Goal: Information Seeking & Learning: Learn about a topic

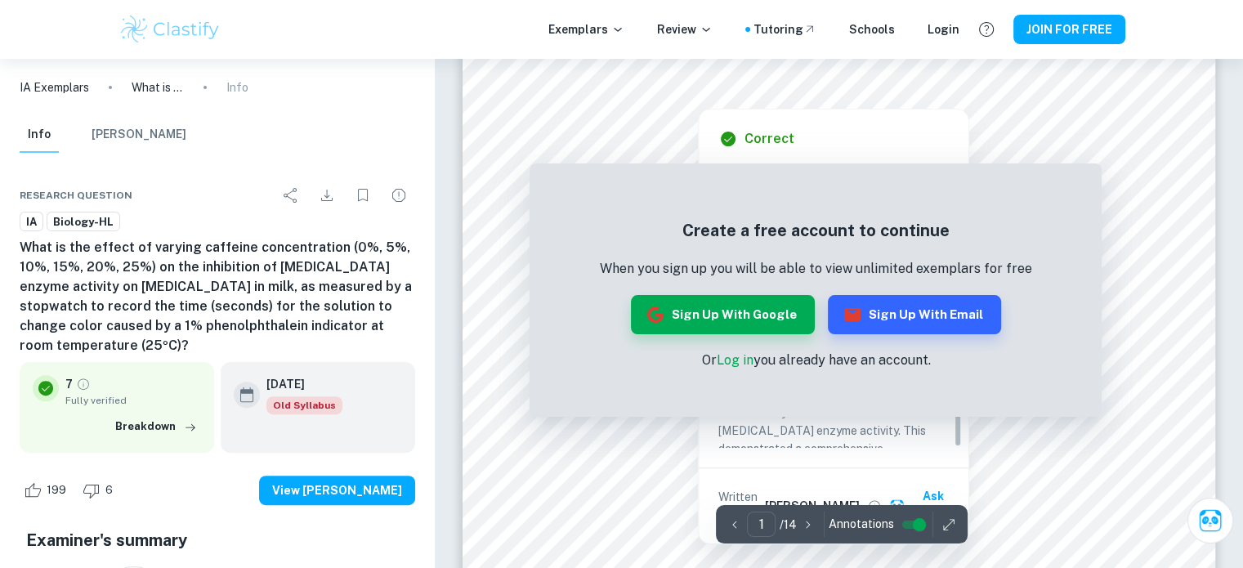
scroll to position [33, 0]
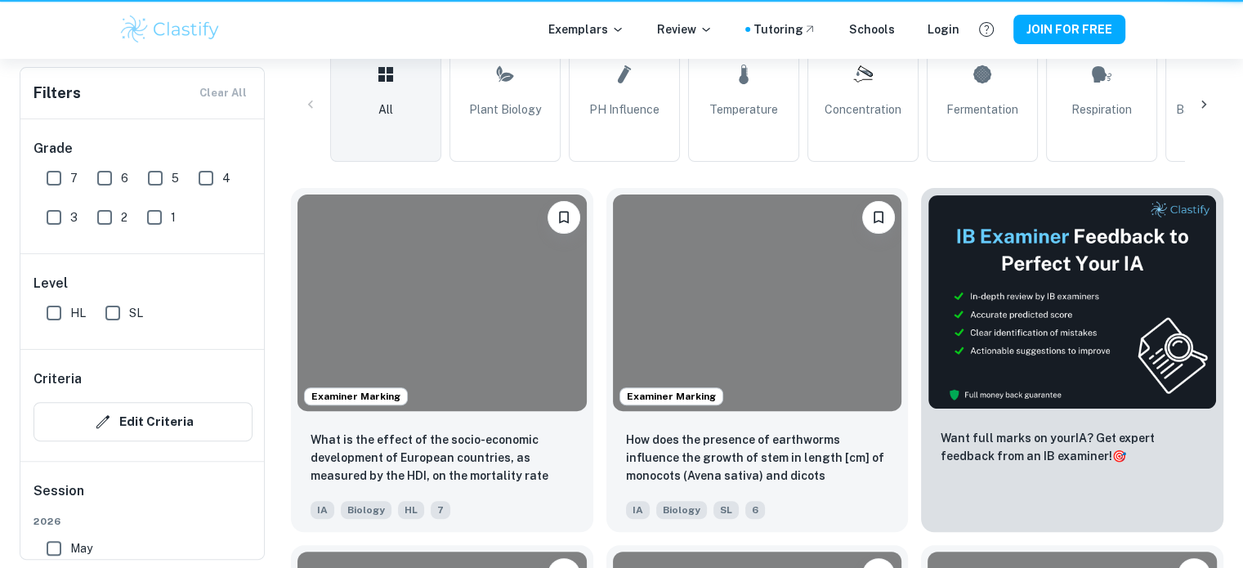
scroll to position [2994, 0]
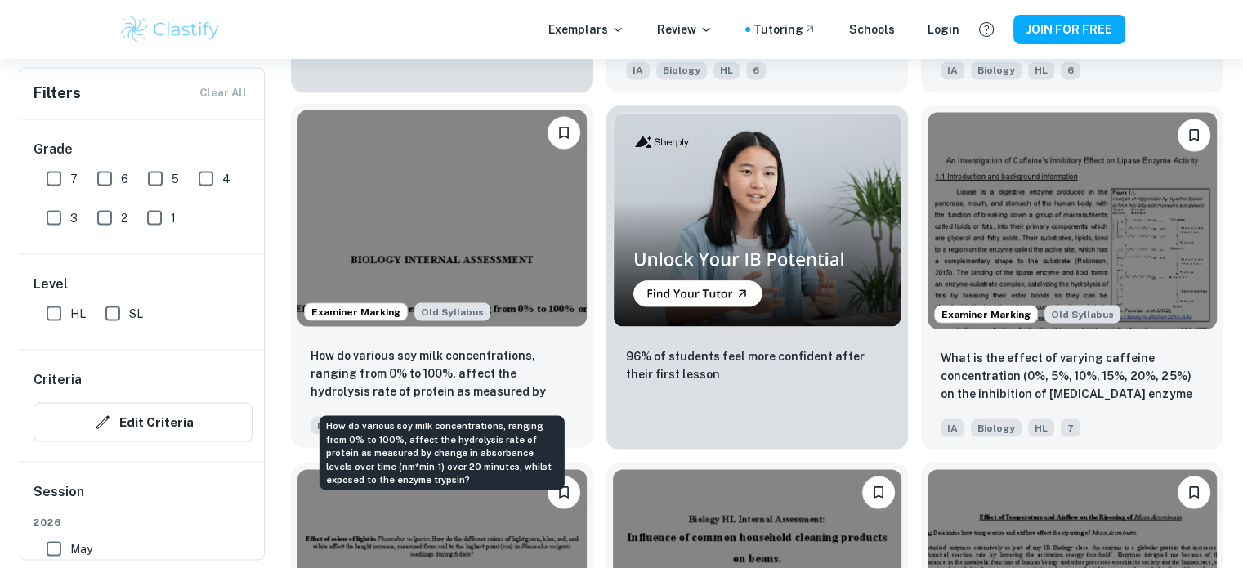
click at [446, 391] on p "How do various soy milk concentrations, ranging from 0% to 100%, affect the hyd…" at bounding box center [442, 374] width 263 height 56
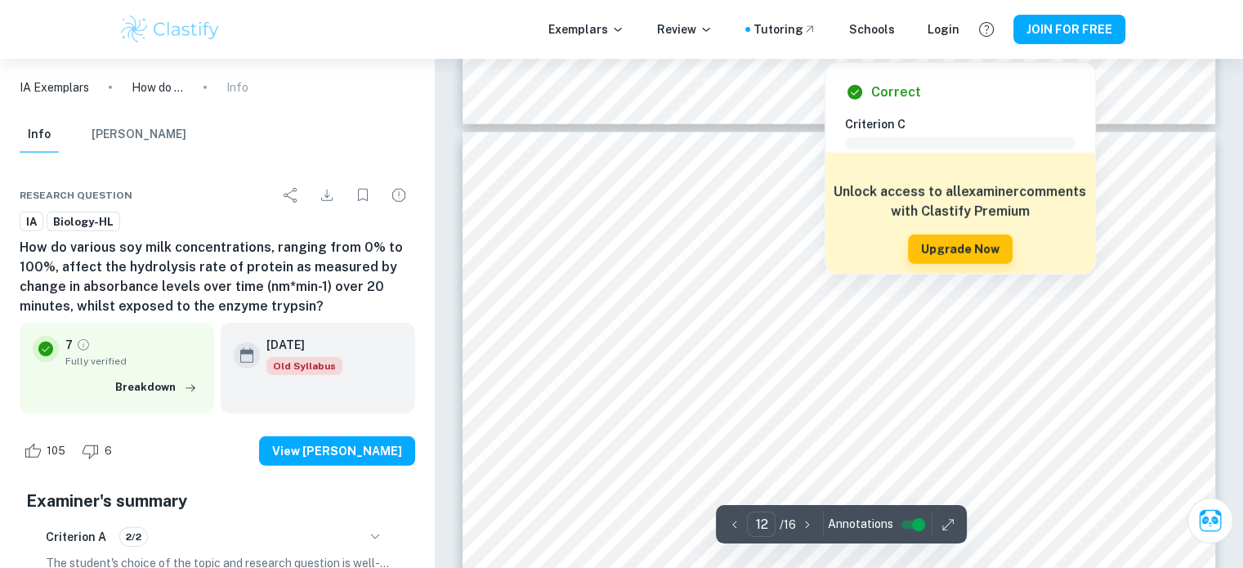
scroll to position [11118, 0]
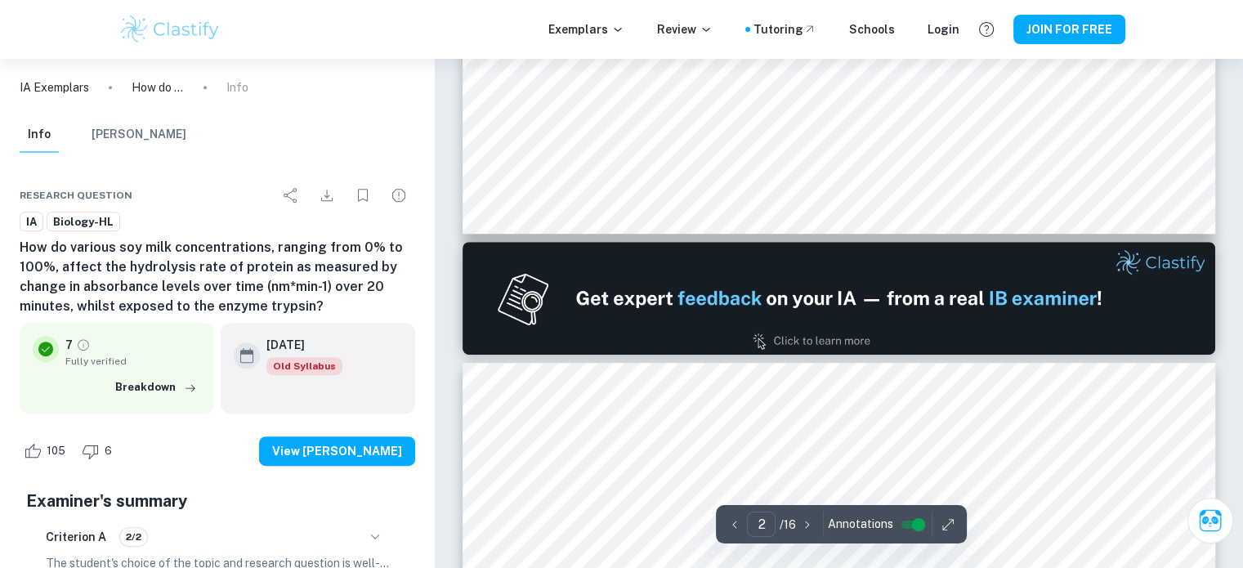
type input "1"
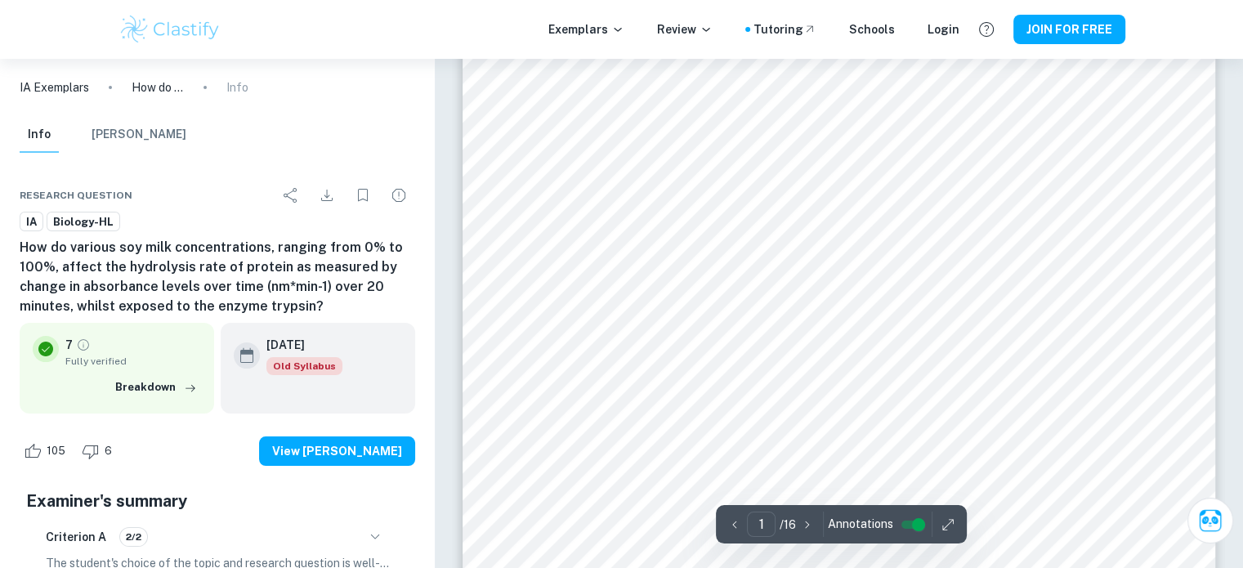
scroll to position [164, 0]
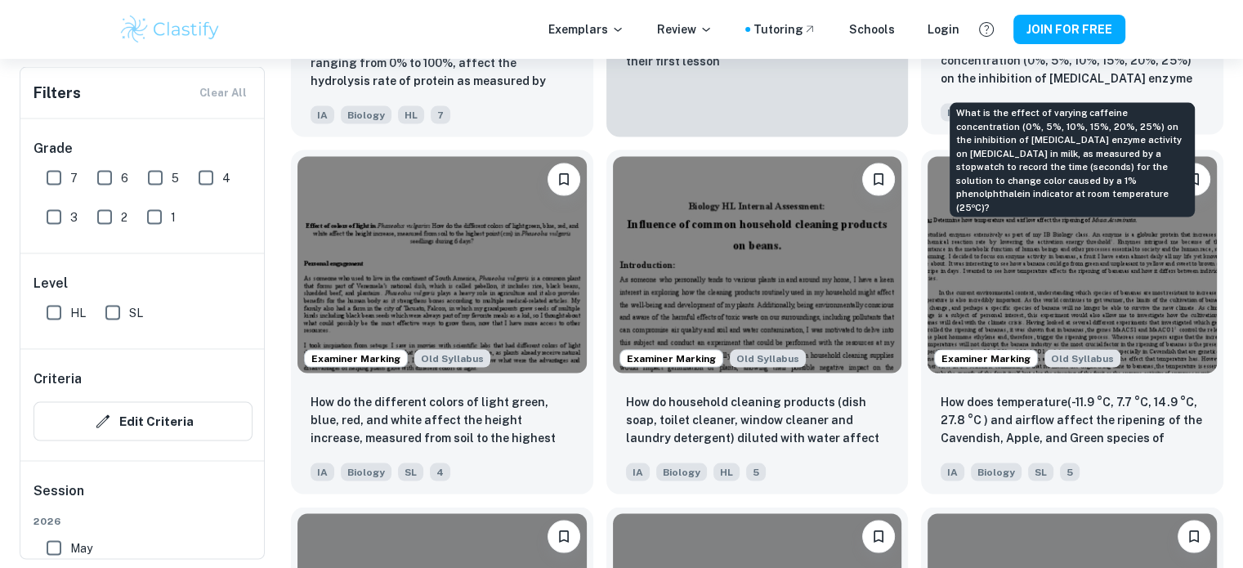
scroll to position [3403, 0]
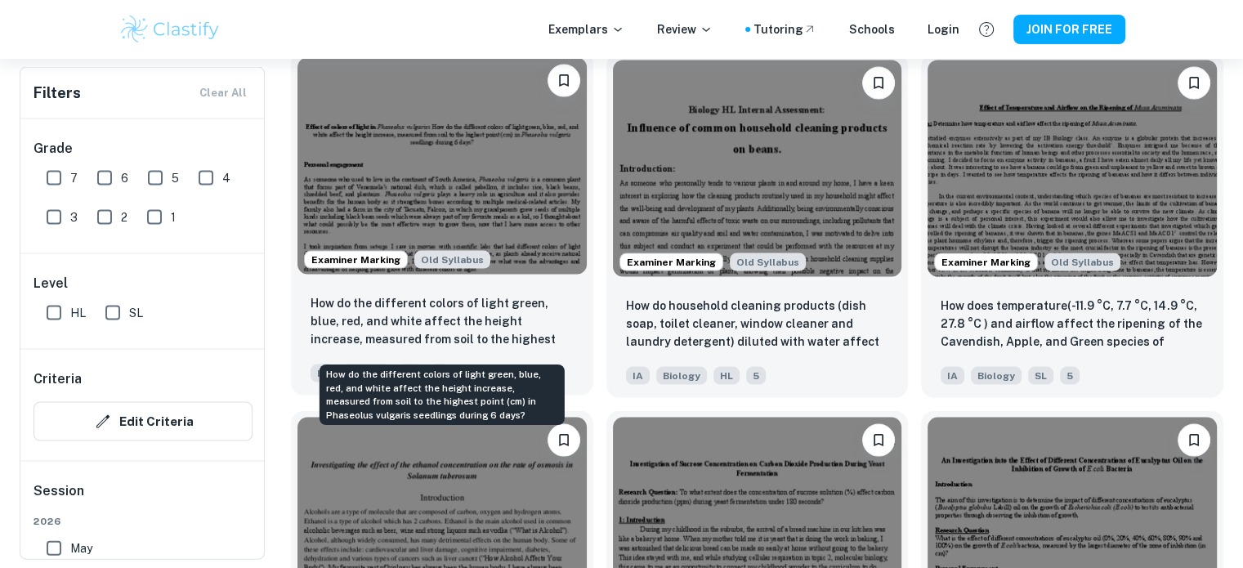
click at [456, 316] on p "How do the different colors of light green, blue, red, and white affect the hei…" at bounding box center [442, 322] width 263 height 56
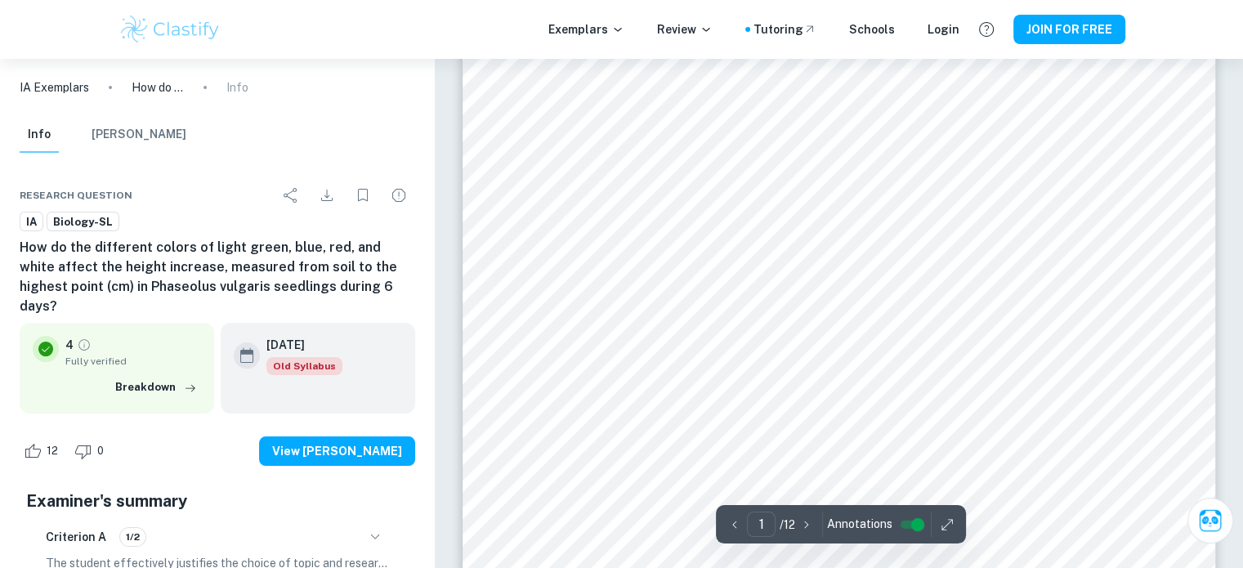
scroll to position [164, 0]
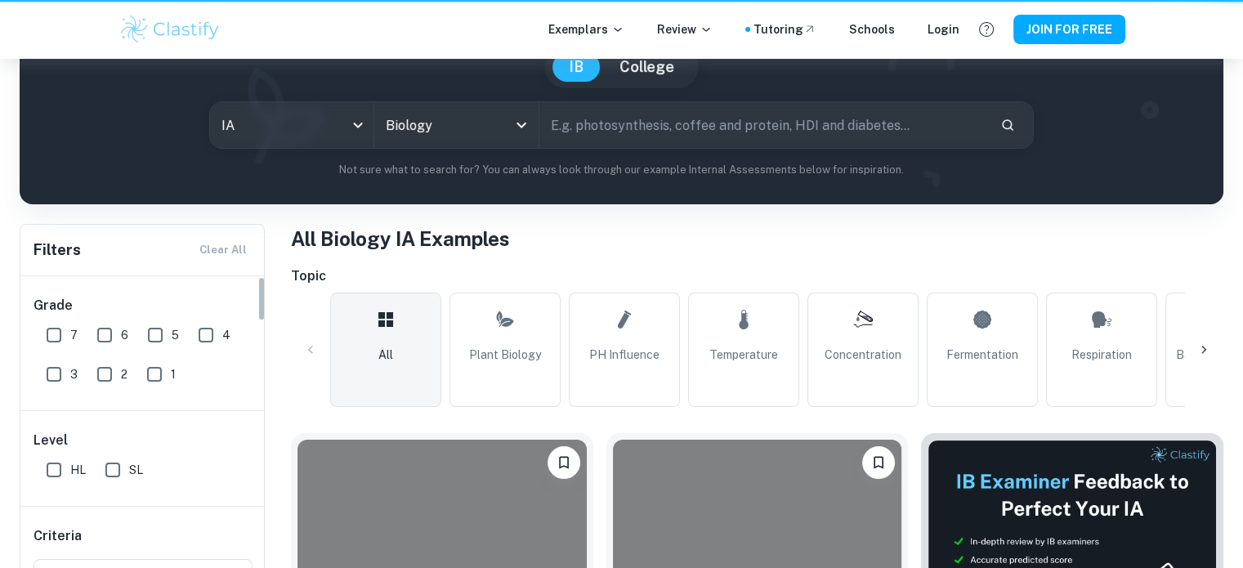
scroll to position [3403, 0]
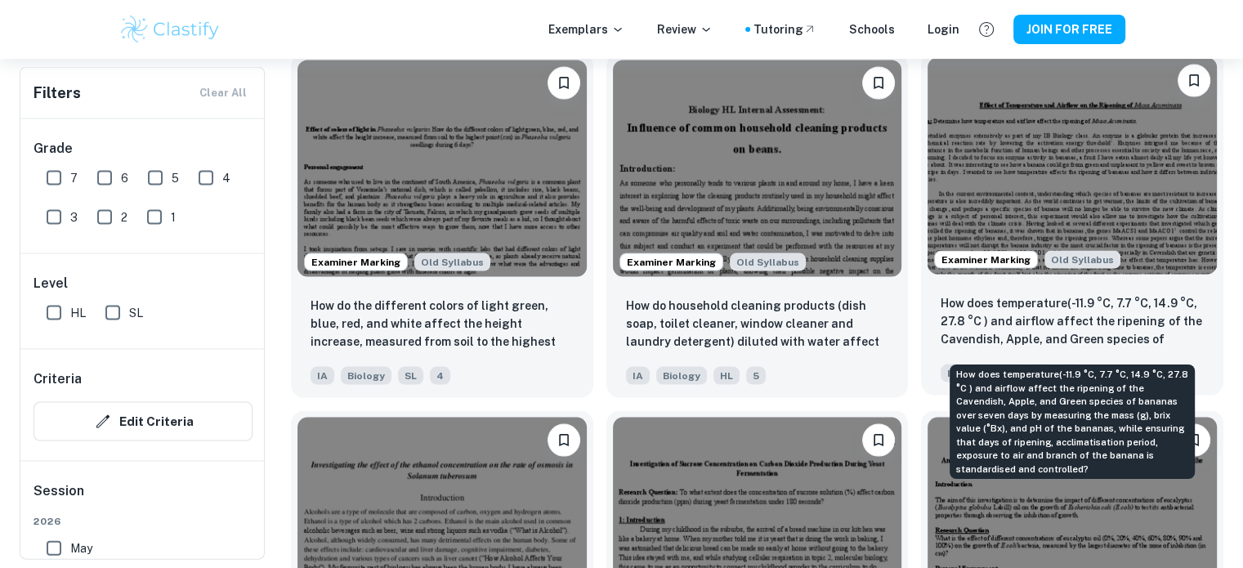
click at [1086, 320] on p "How does temperature(-11.9 °C, 7.7 °C, 14.9 °C, 27.8 °C ) and airflow affect th…" at bounding box center [1072, 322] width 263 height 56
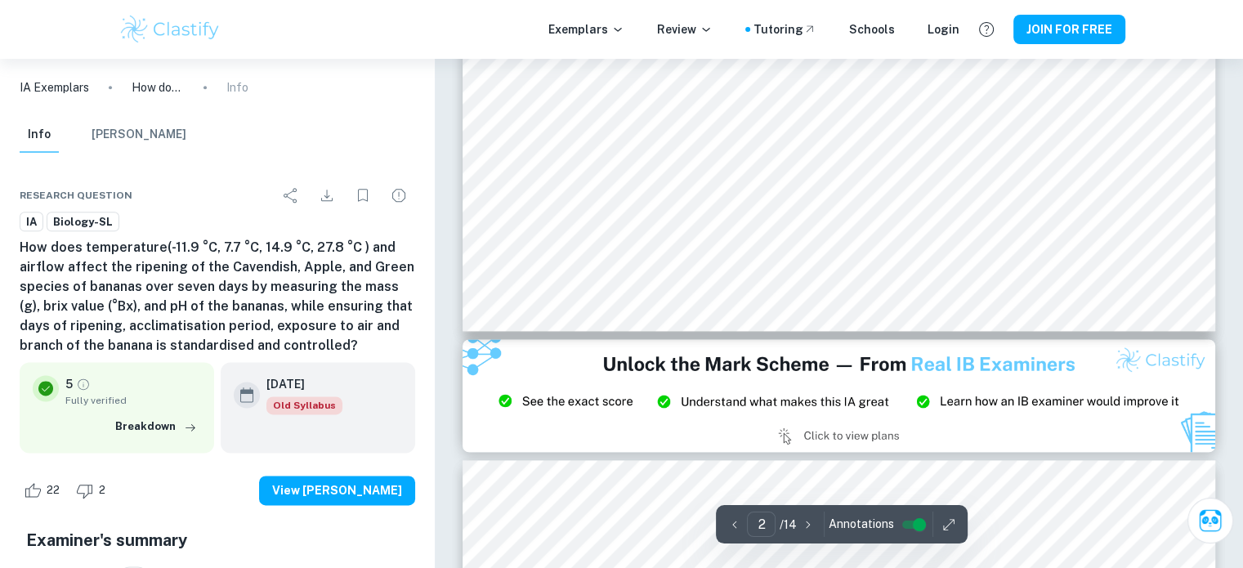
scroll to position [1962, 0]
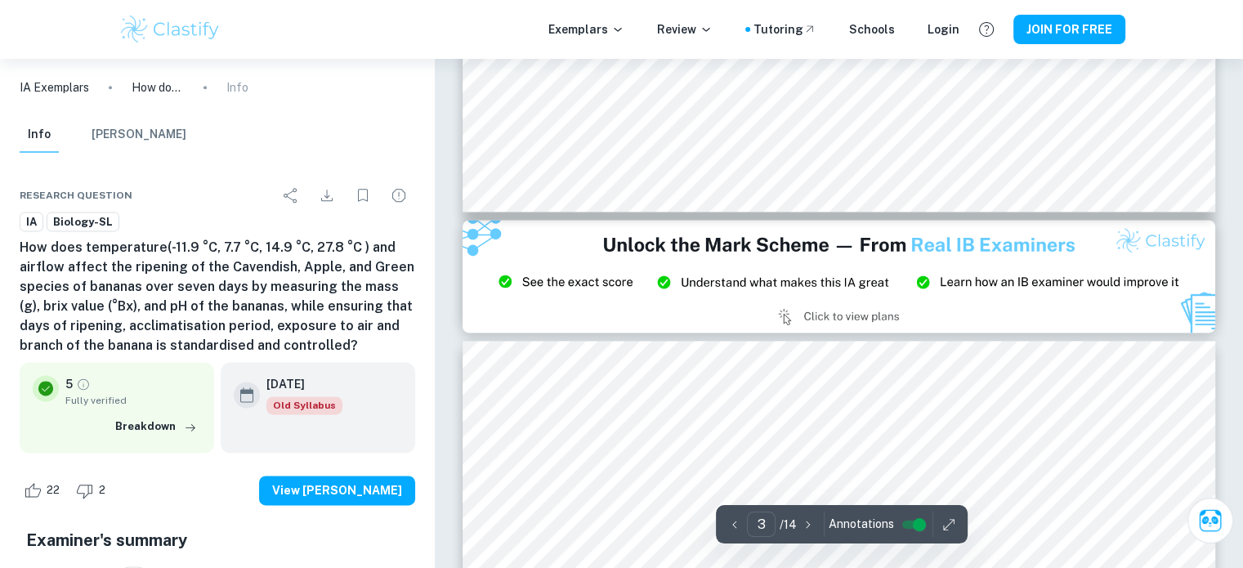
type input "2"
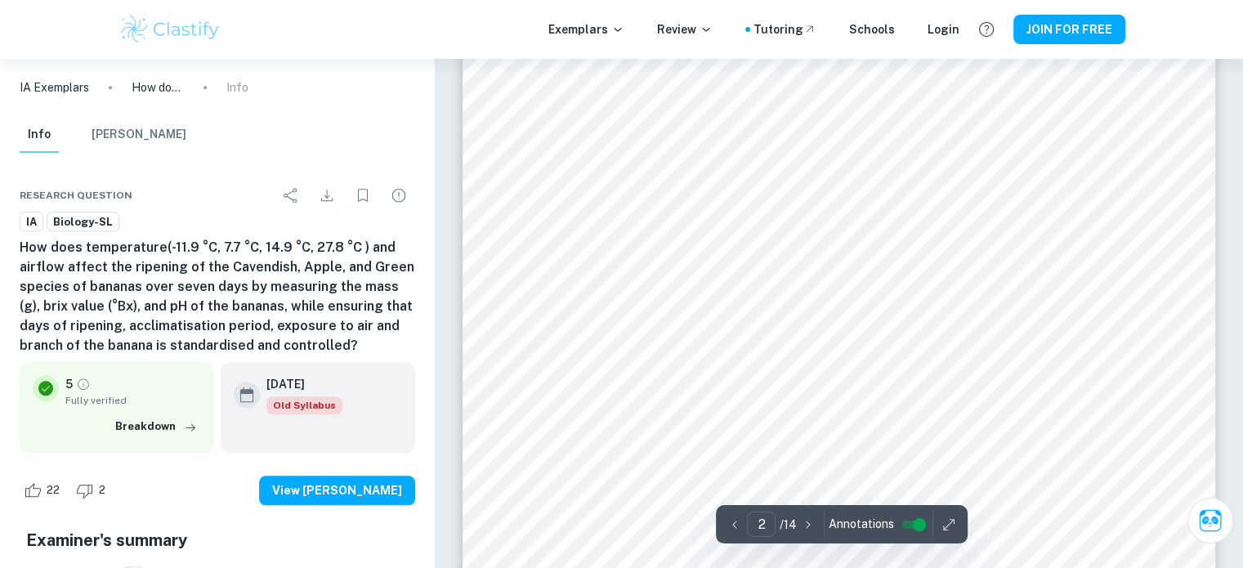
scroll to position [1717, 0]
